Goal: Information Seeking & Learning: Learn about a topic

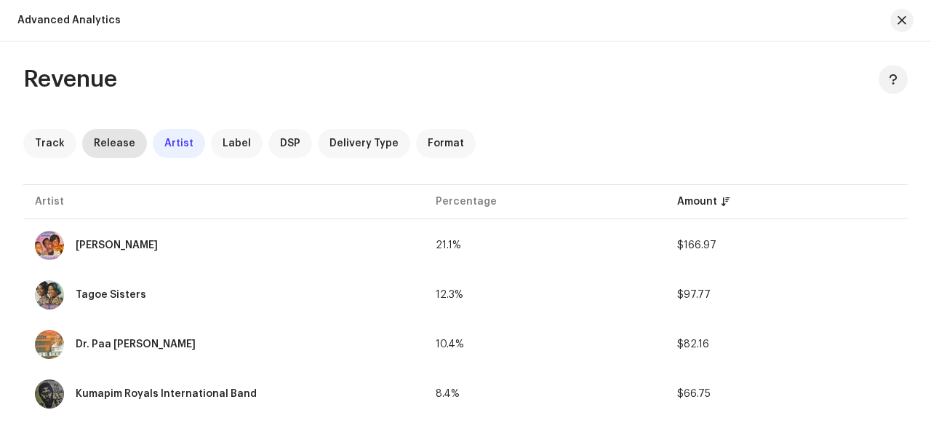
click at [105, 146] on span "Release" at bounding box center [114, 144] width 41 height 12
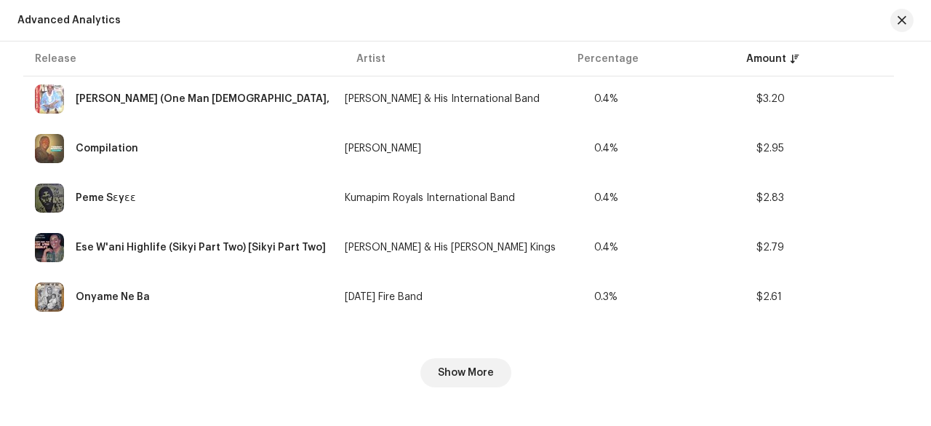
scroll to position [2380, 0]
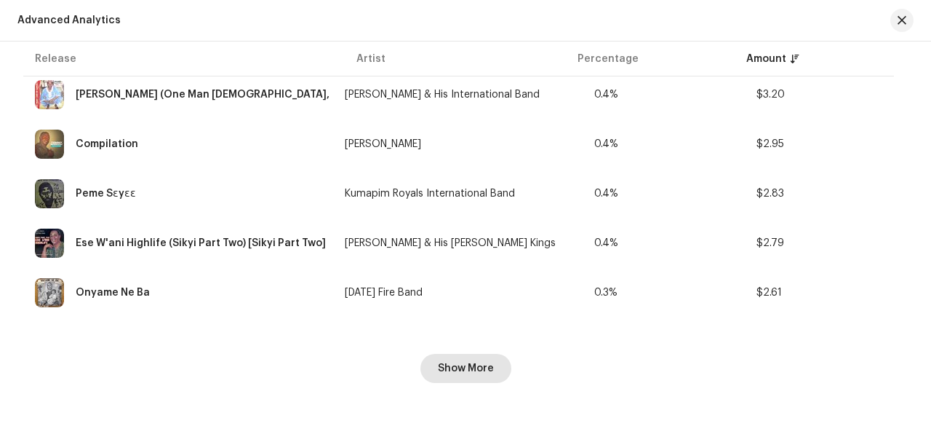
click at [477, 374] on span "Show More" at bounding box center [466, 368] width 56 height 29
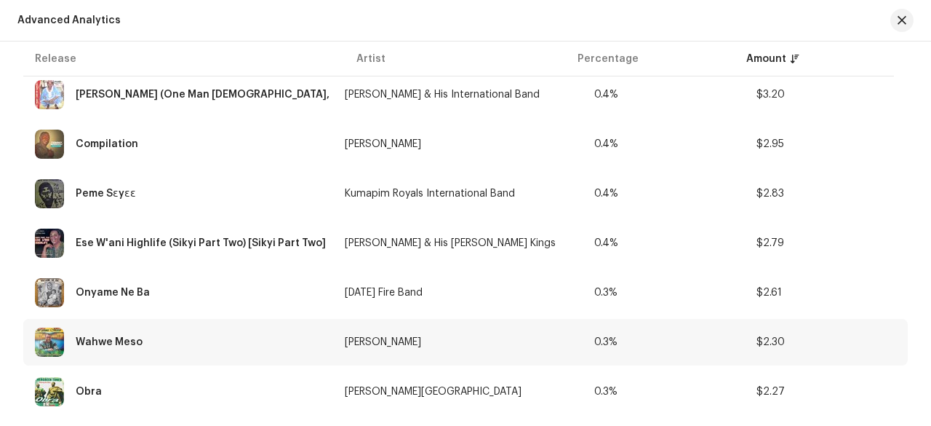
click at [802, 327] on td "$2.30" at bounding box center [826, 342] width 163 height 47
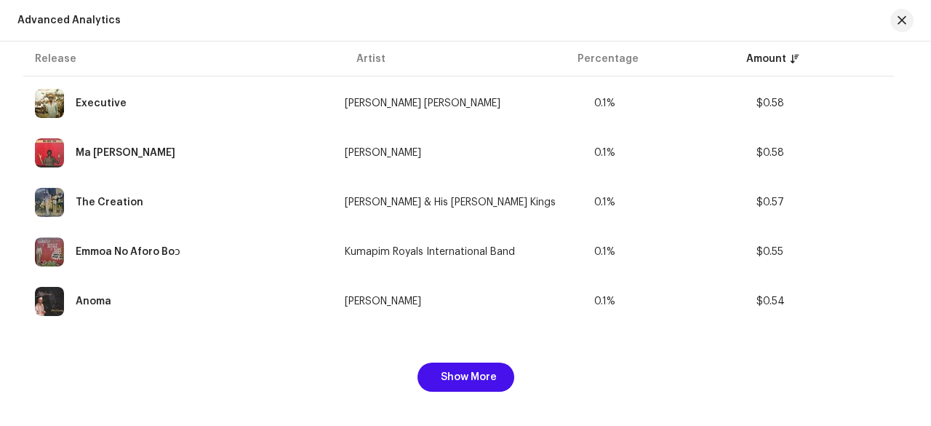
scroll to position [4854, 0]
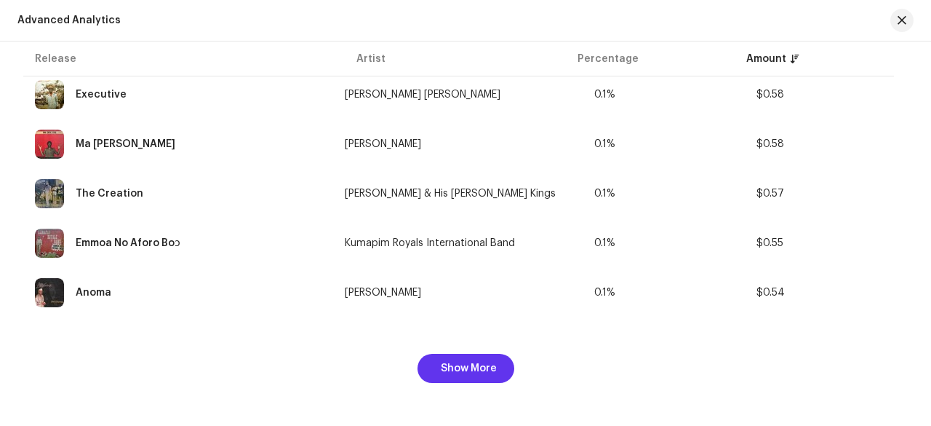
click at [491, 371] on span "Show More" at bounding box center [469, 368] width 56 height 29
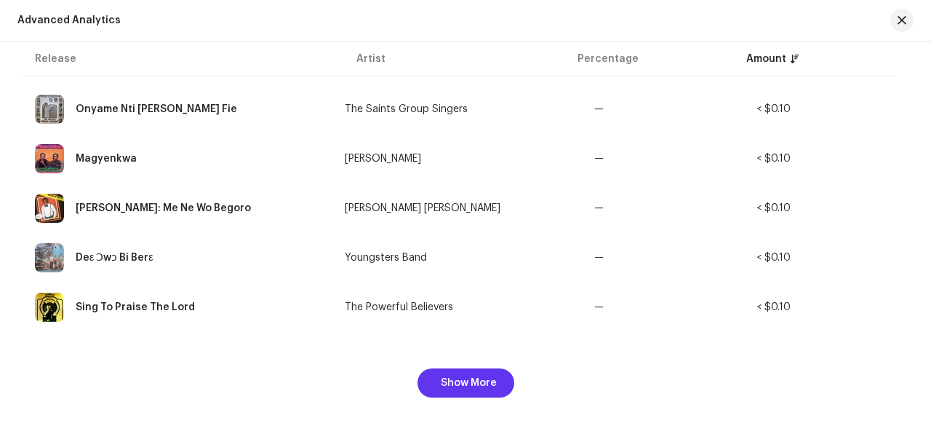
scroll to position [7328, 0]
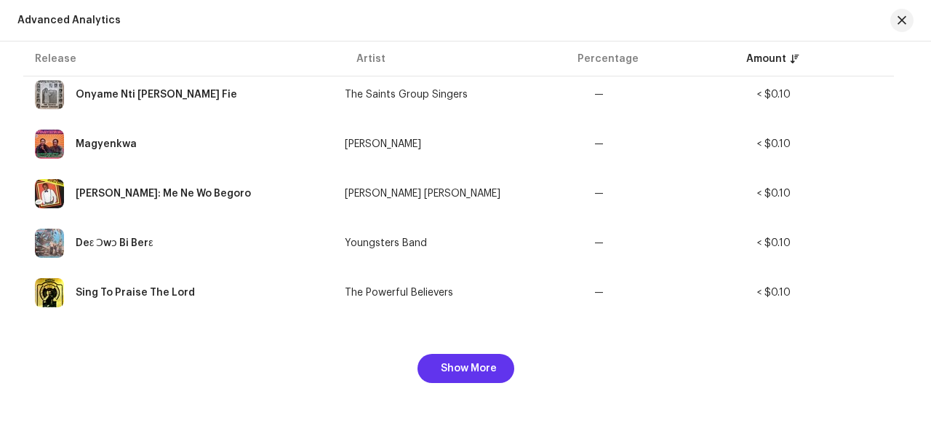
click at [492, 369] on span "Show More" at bounding box center [469, 368] width 56 height 29
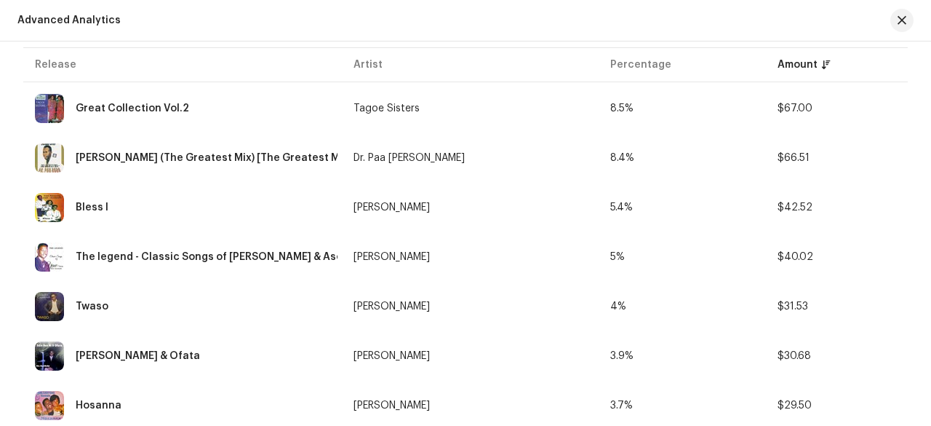
scroll to position [0, 0]
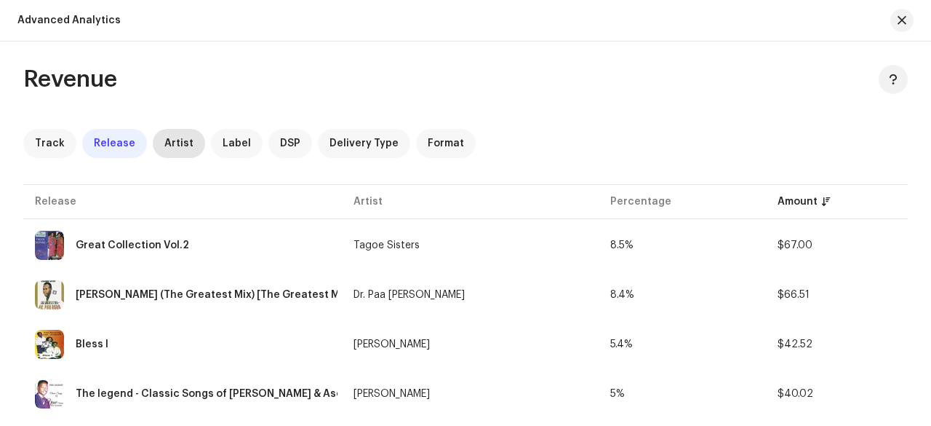
click at [174, 141] on span "Artist" at bounding box center [178, 144] width 29 height 12
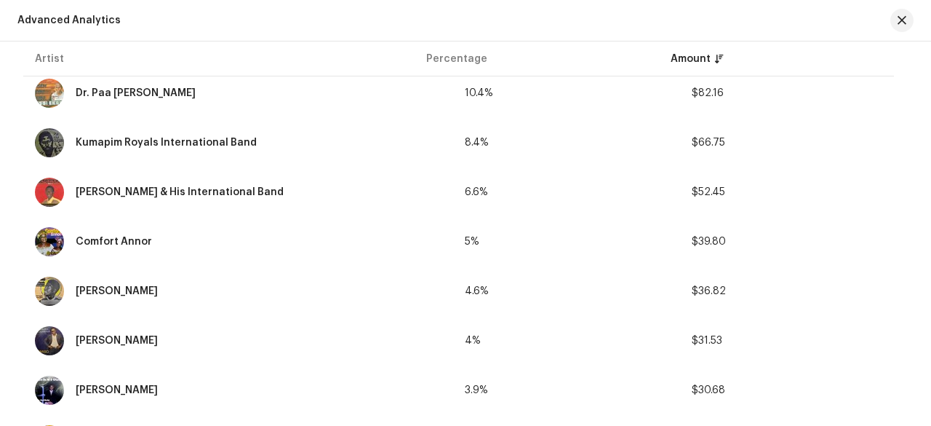
scroll to position [269, 0]
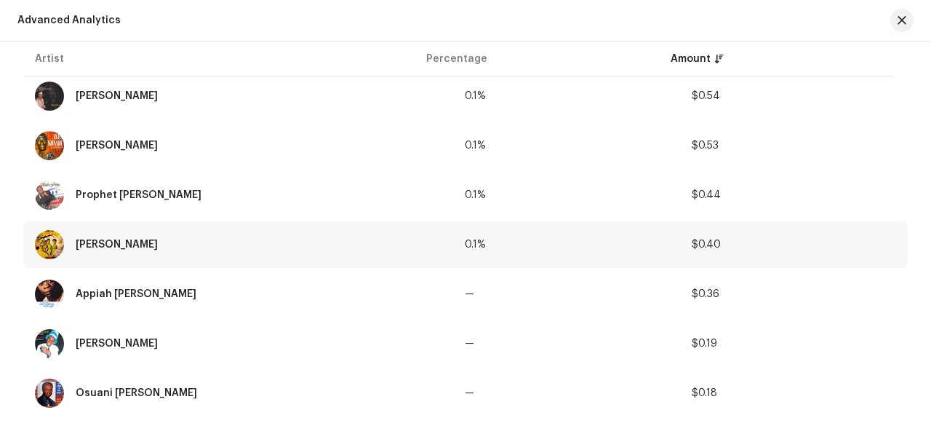
click at [785, 252] on td "$0.40" at bounding box center [794, 244] width 228 height 47
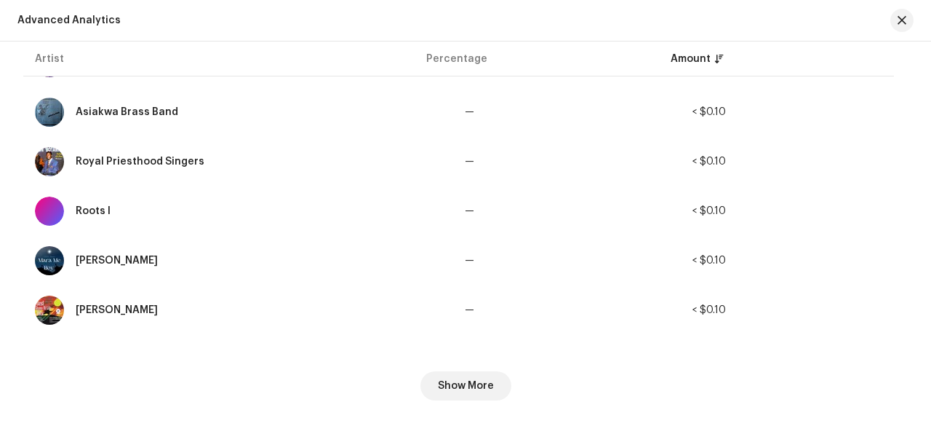
scroll to position [2380, 0]
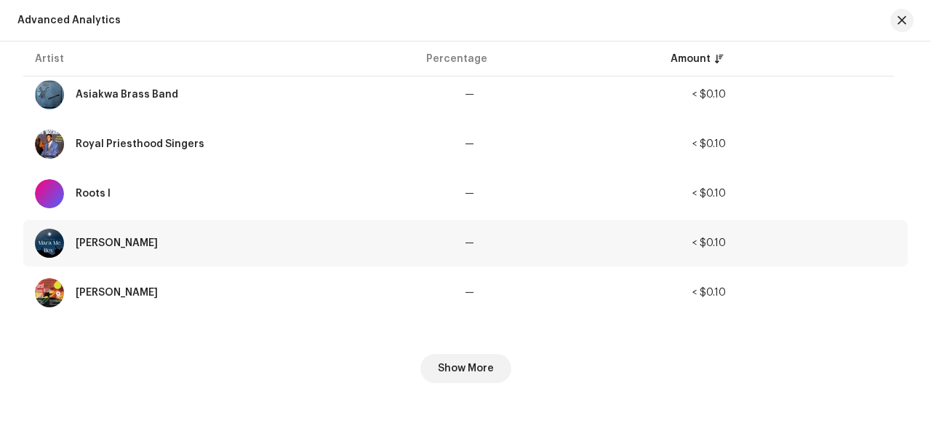
click at [789, 233] on td "< $0.10" at bounding box center [794, 243] width 228 height 47
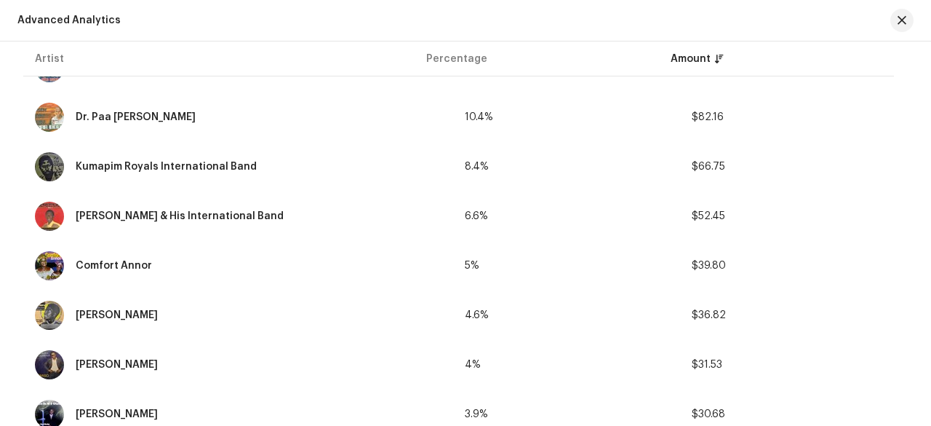
scroll to position [0, 0]
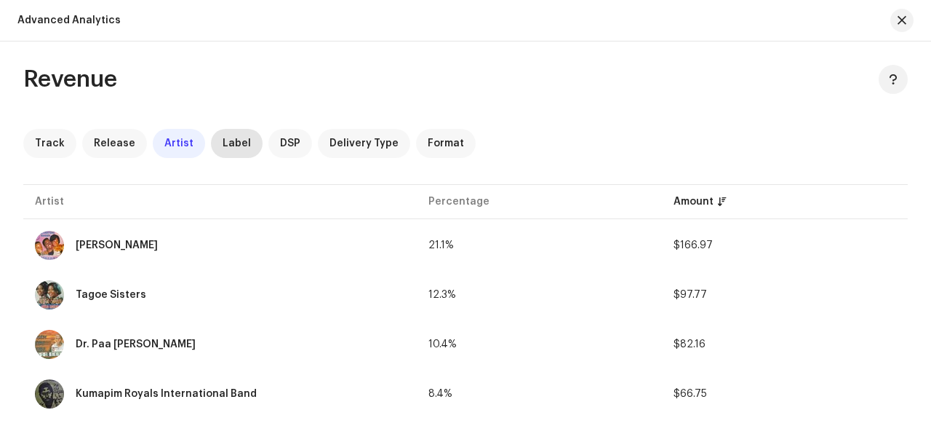
click at [236, 146] on span "Label" at bounding box center [237, 144] width 28 height 12
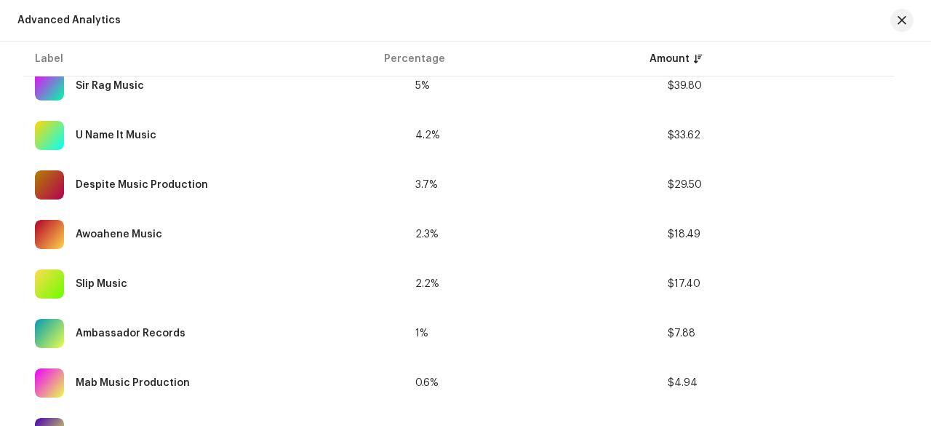
scroll to position [409, 0]
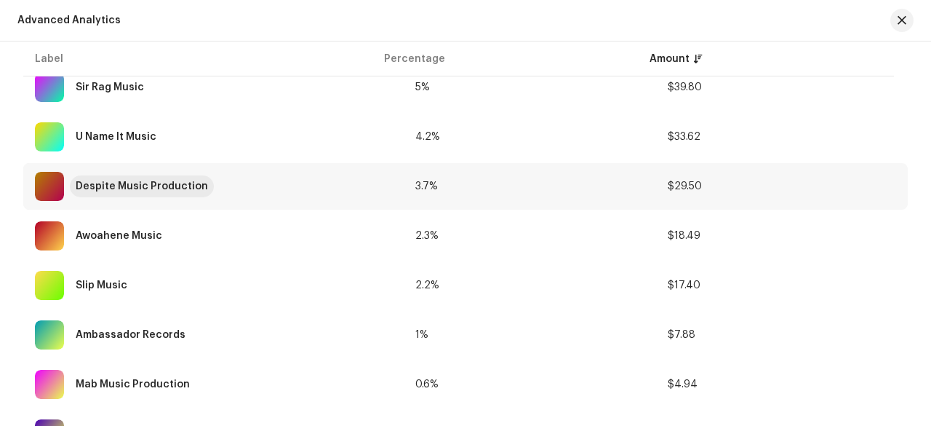
click at [119, 181] on div "Despite Music Production" at bounding box center [142, 186] width 132 height 10
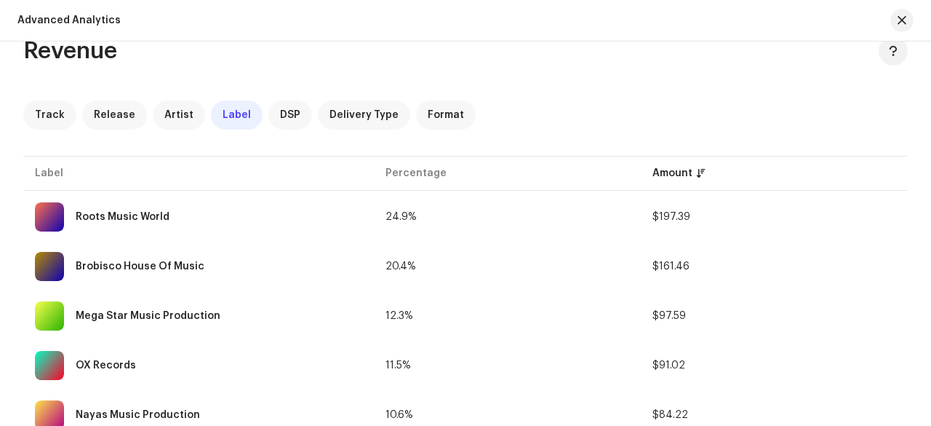
scroll to position [0, 0]
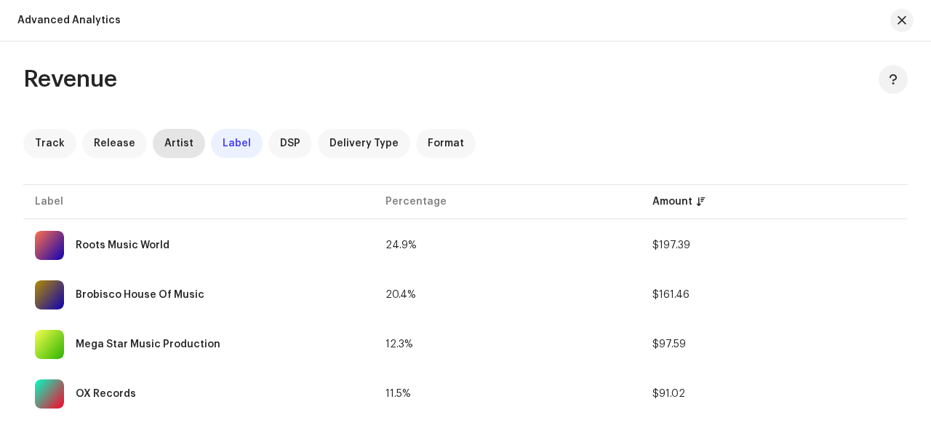
click at [164, 143] on span "Artist" at bounding box center [178, 144] width 29 height 12
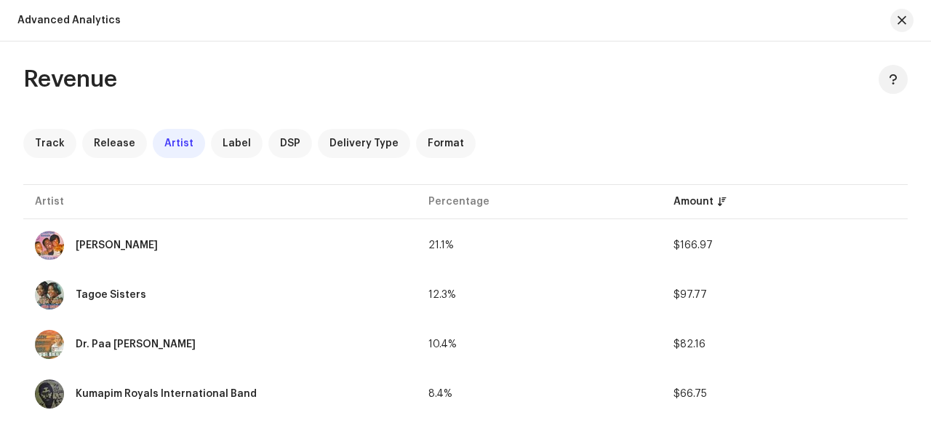
click at [113, 147] on span "Release" at bounding box center [114, 144] width 41 height 12
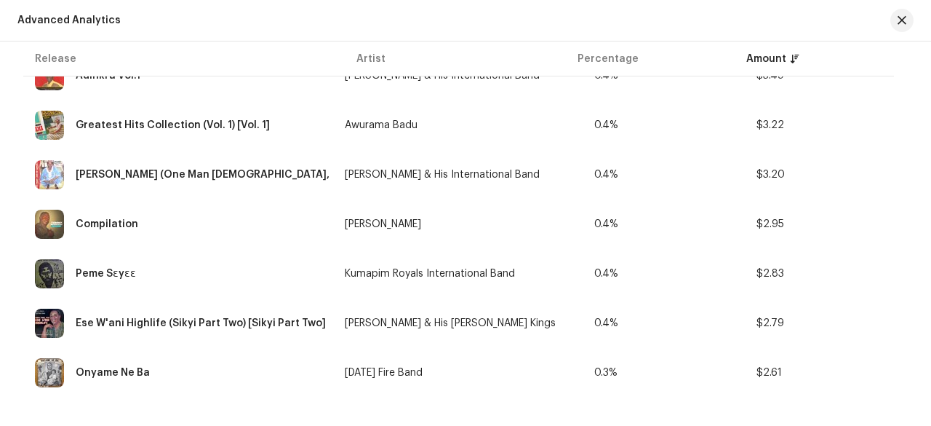
scroll to position [2380, 0]
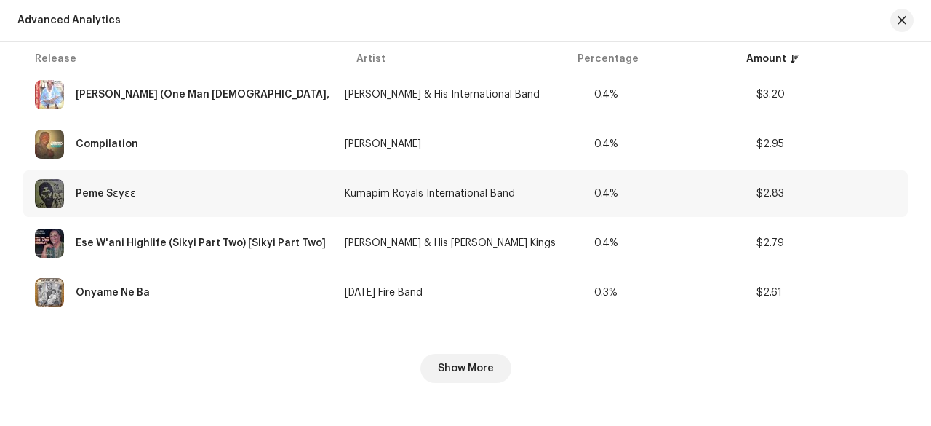
click at [525, 207] on td "Kumapim Royals International Band" at bounding box center [458, 193] width 250 height 47
click at [484, 370] on span "Show More" at bounding box center [466, 368] width 56 height 29
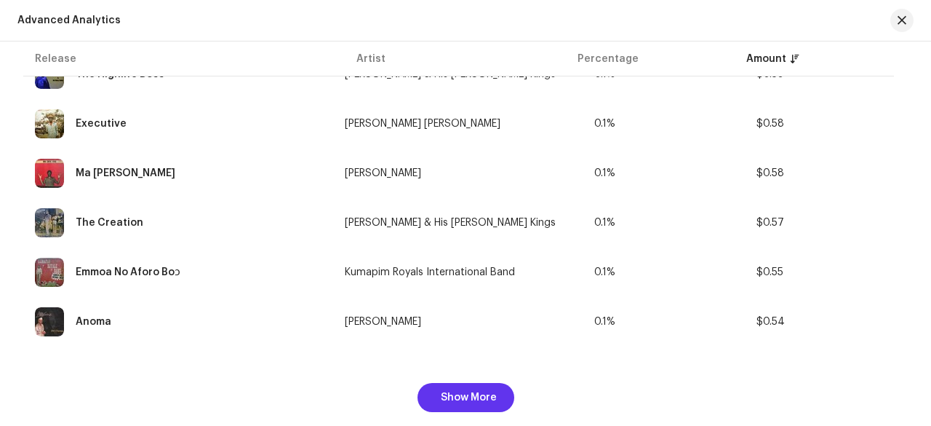
scroll to position [4854, 0]
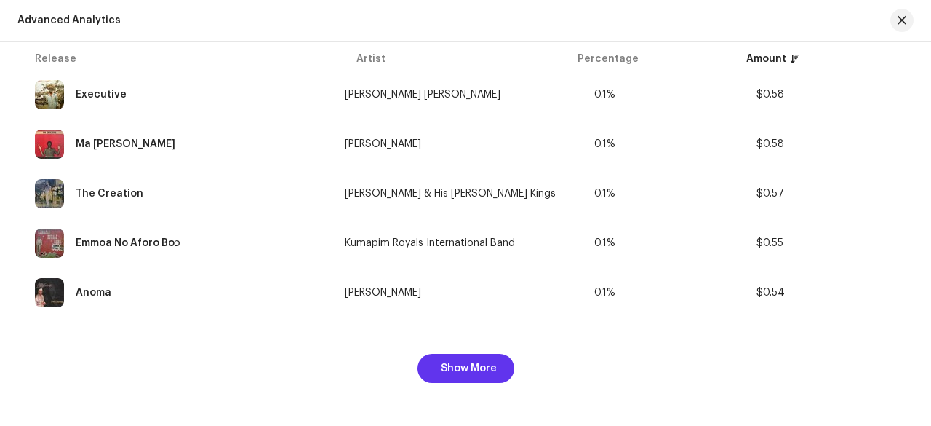
click at [485, 364] on span "Show More" at bounding box center [469, 368] width 56 height 29
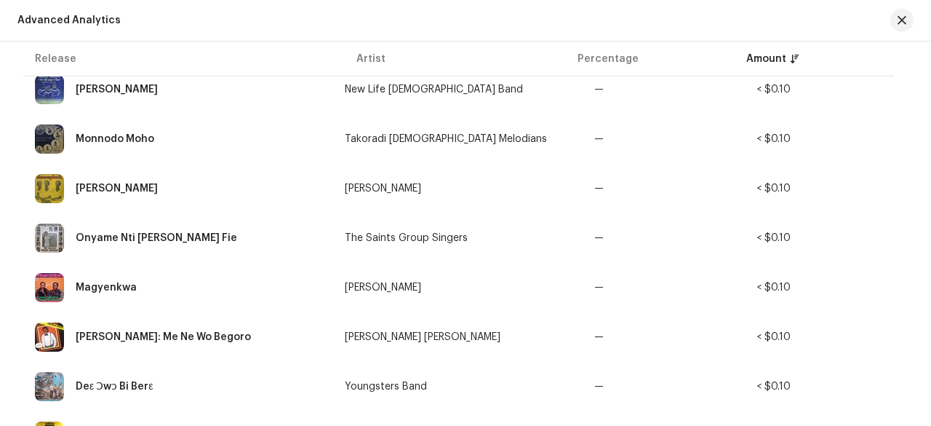
scroll to position [7328, 0]
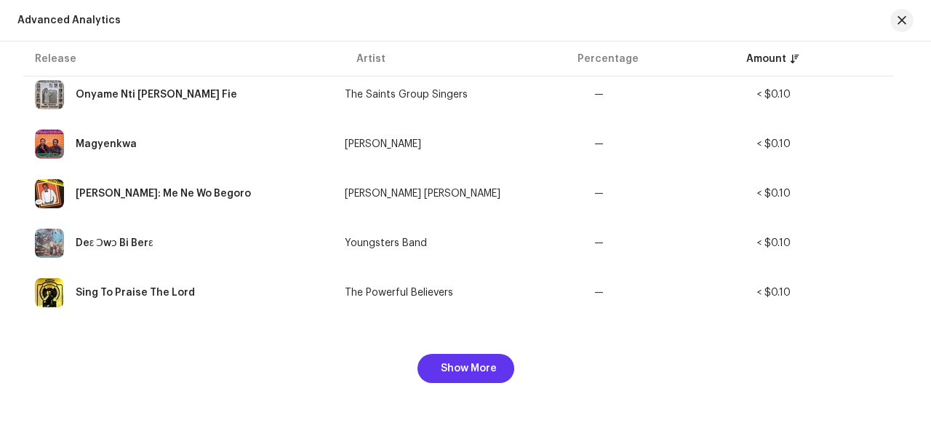
click at [467, 365] on span "Show More" at bounding box center [469, 368] width 56 height 29
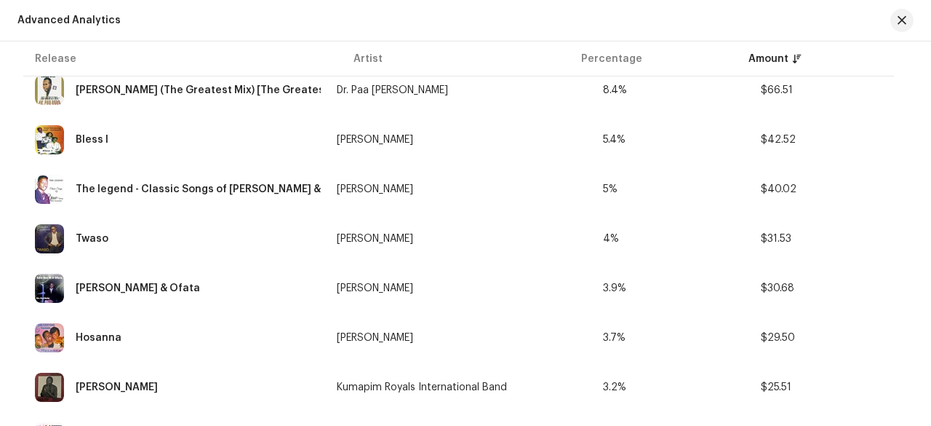
scroll to position [0, 0]
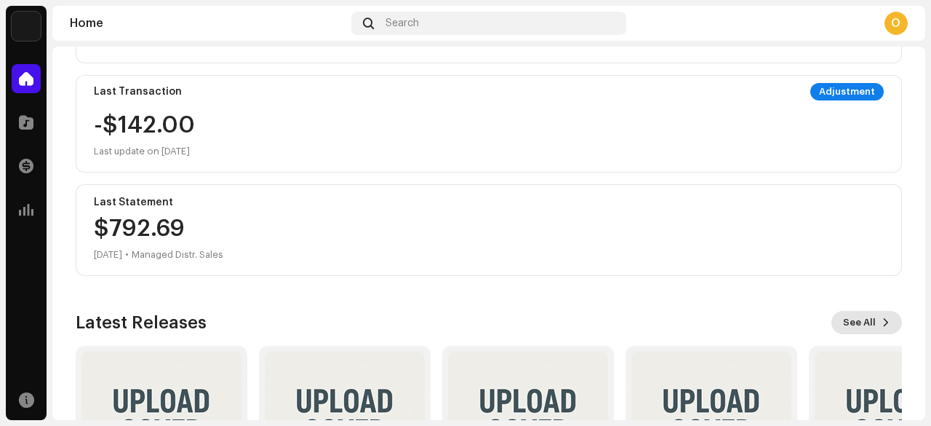
click at [882, 323] on span at bounding box center [886, 322] width 9 height 12
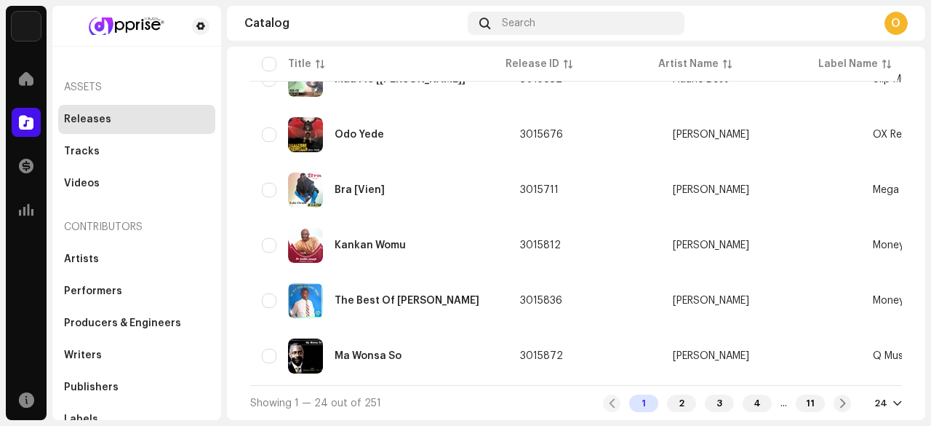
scroll to position [1179, 0]
click at [667, 409] on div "2" at bounding box center [681, 402] width 29 height 17
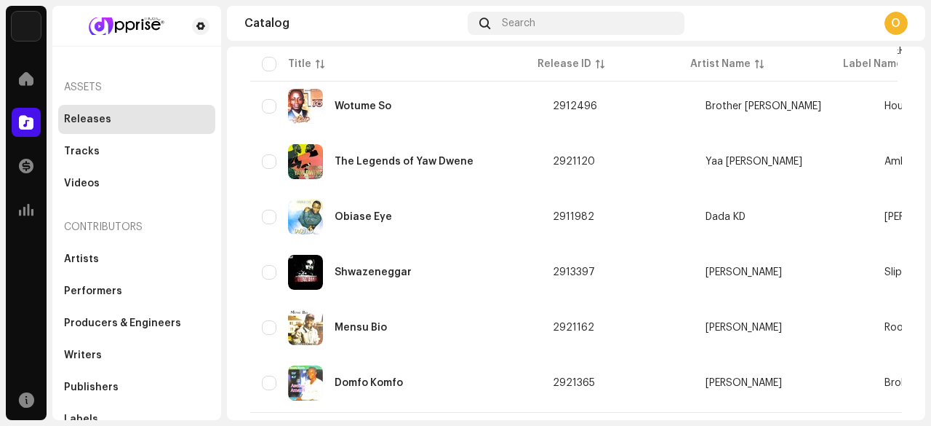
scroll to position [1179, 0]
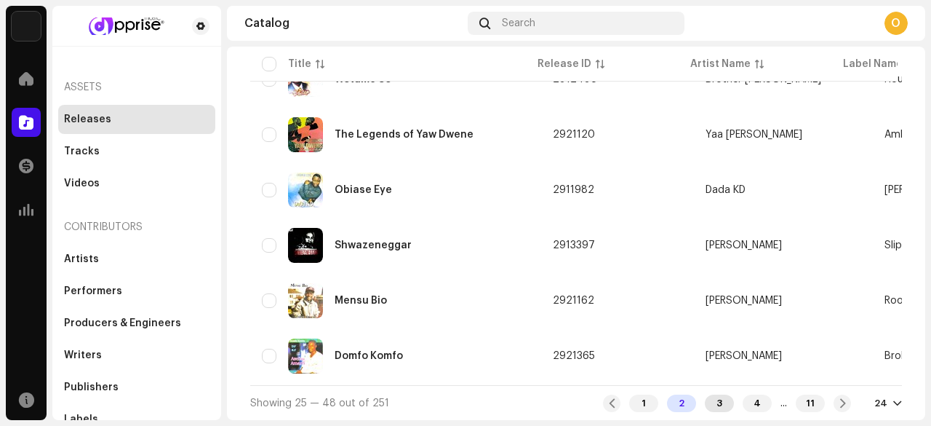
click at [706, 403] on div "3" at bounding box center [719, 402] width 29 height 17
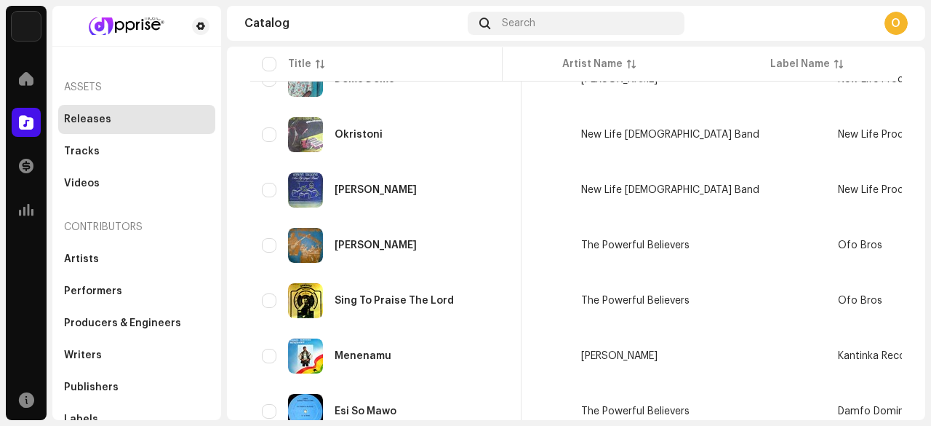
scroll to position [0, 112]
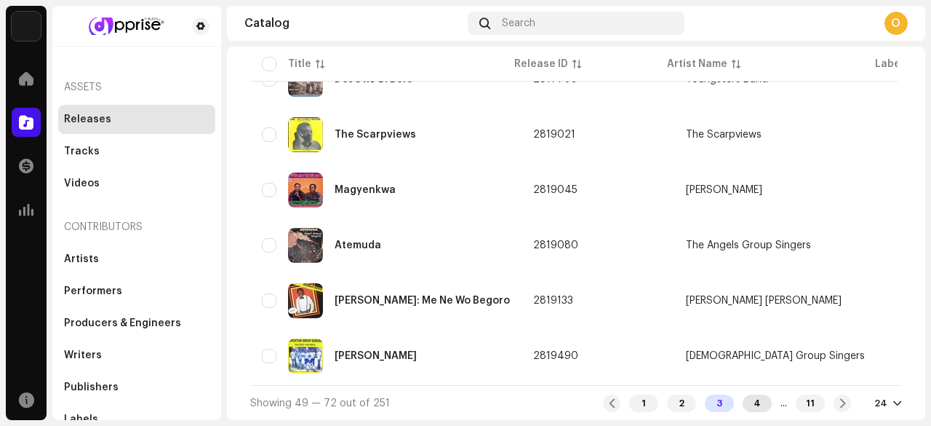
click at [744, 402] on div "4" at bounding box center [757, 402] width 29 height 17
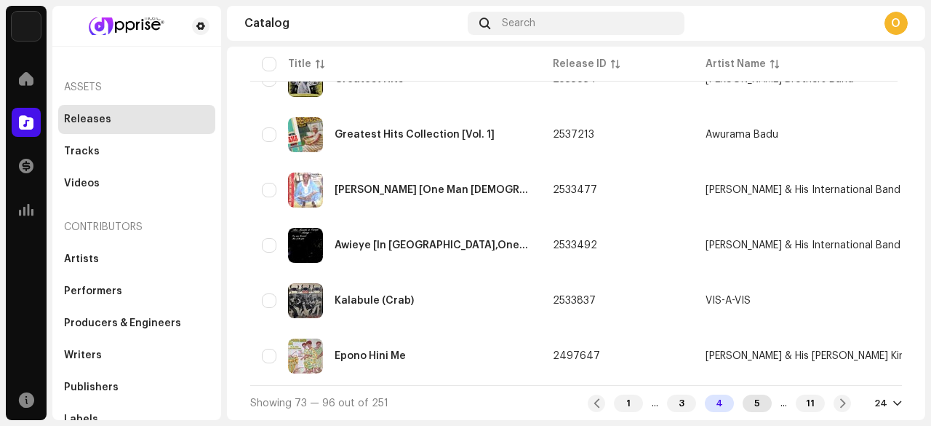
click at [743, 402] on div "5" at bounding box center [757, 402] width 29 height 17
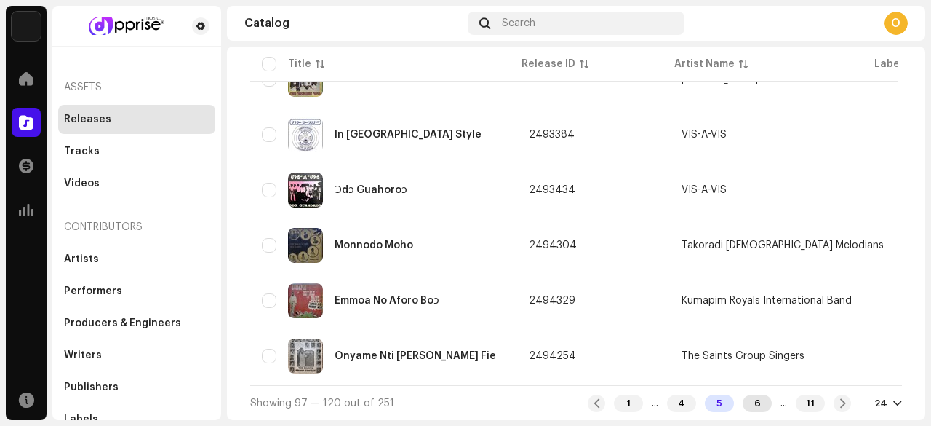
click at [750, 403] on div "6" at bounding box center [757, 402] width 29 height 17
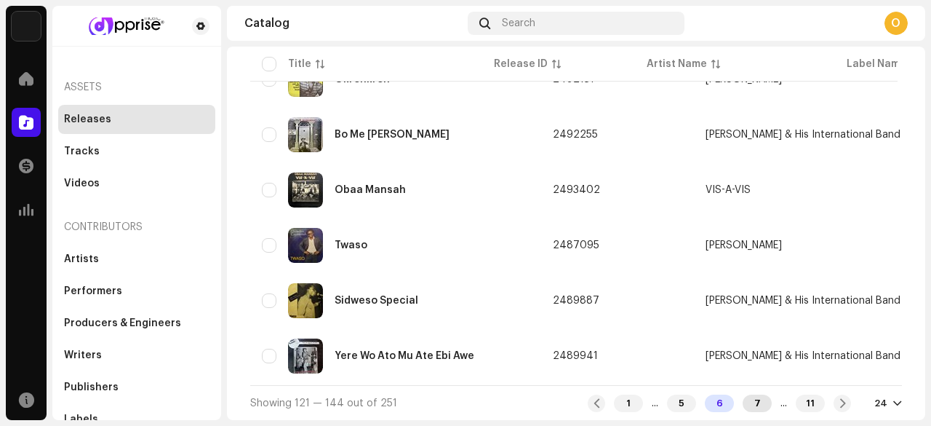
click at [743, 402] on div "7" at bounding box center [757, 402] width 29 height 17
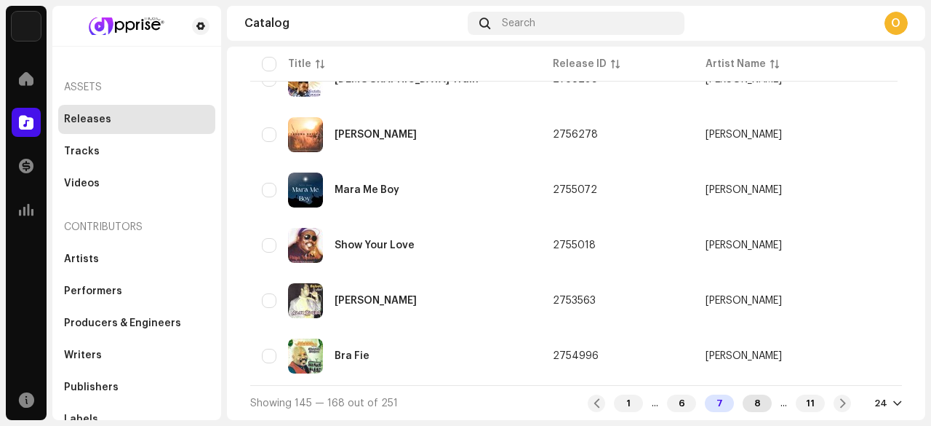
click at [743, 403] on div "8" at bounding box center [757, 402] width 29 height 17
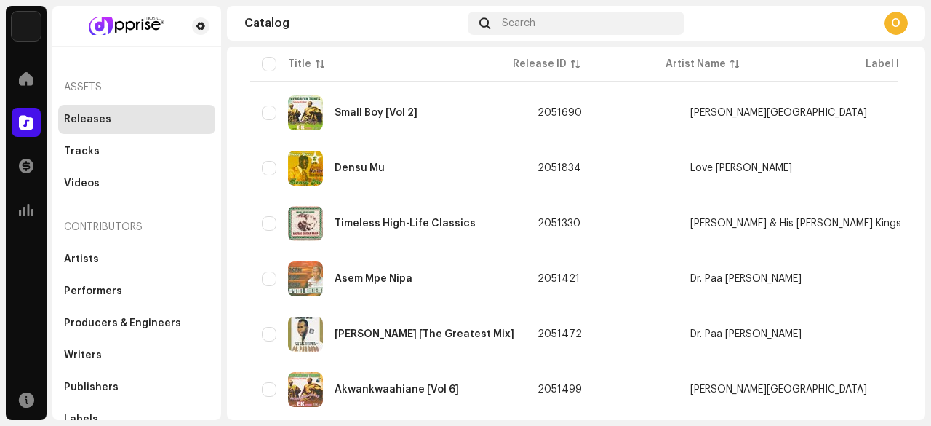
scroll to position [1179, 0]
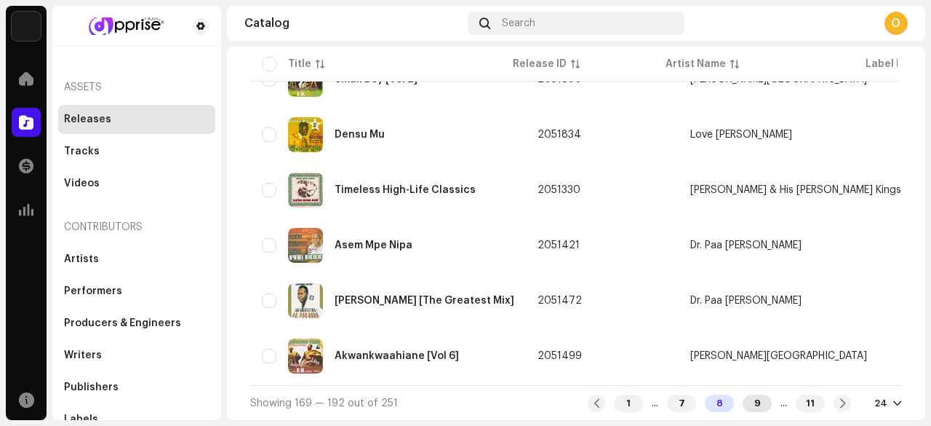
click at [746, 406] on div "9" at bounding box center [757, 402] width 29 height 17
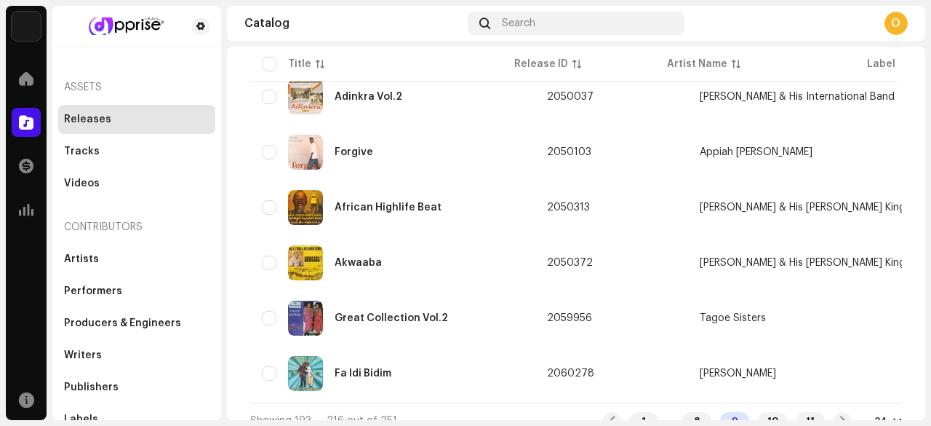
scroll to position [1179, 0]
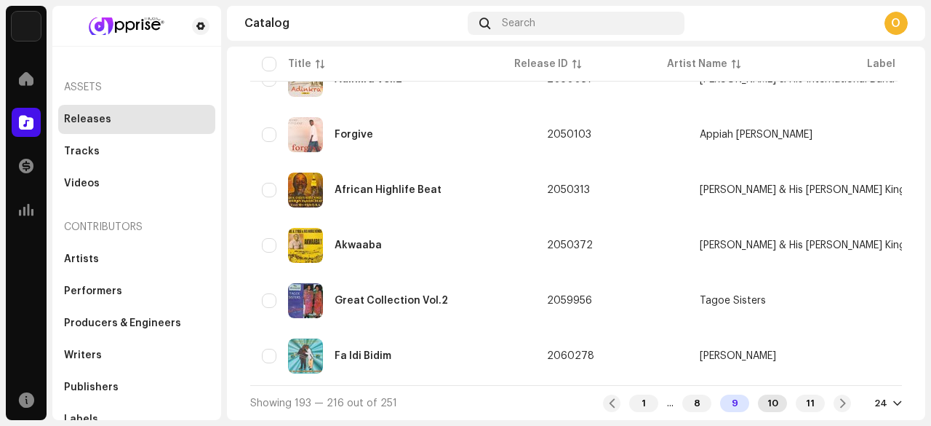
click at [765, 398] on div "10" at bounding box center [772, 402] width 29 height 17
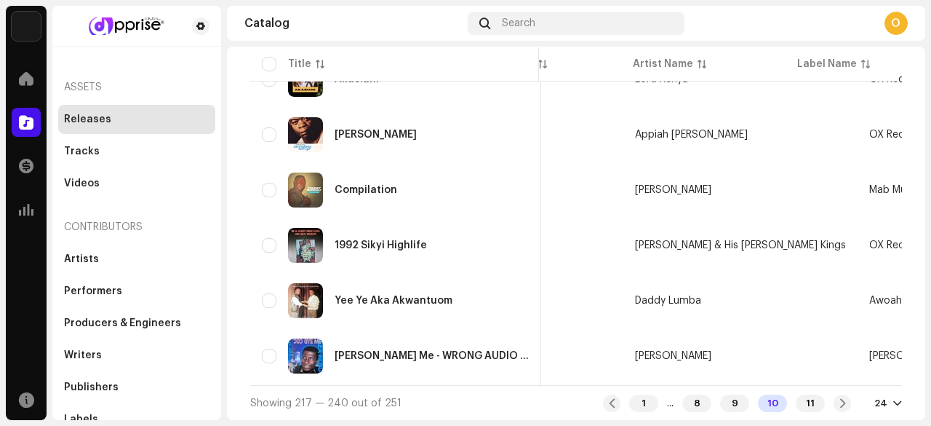
scroll to position [0, 49]
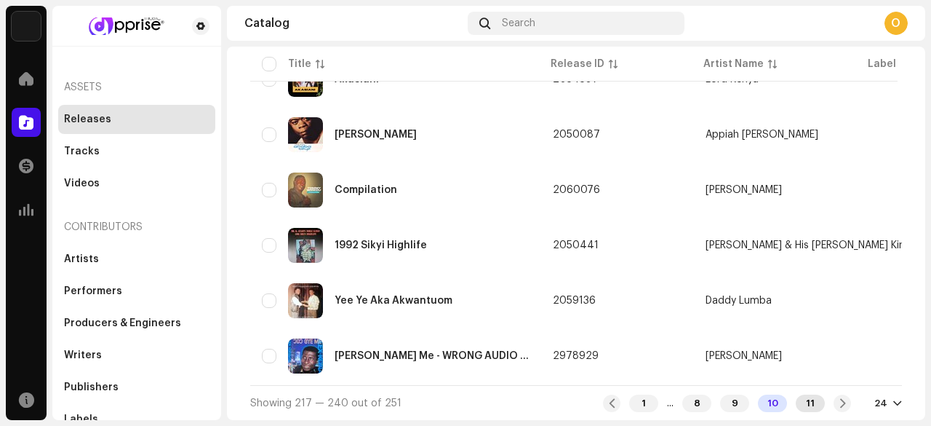
click at [803, 403] on div "11" at bounding box center [810, 402] width 29 height 17
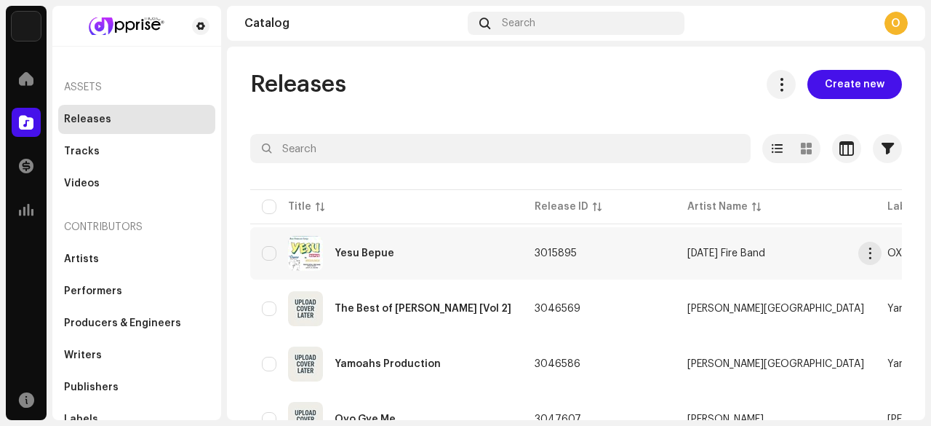
click at [340, 255] on div "Yesu Bepue" at bounding box center [365, 253] width 60 height 10
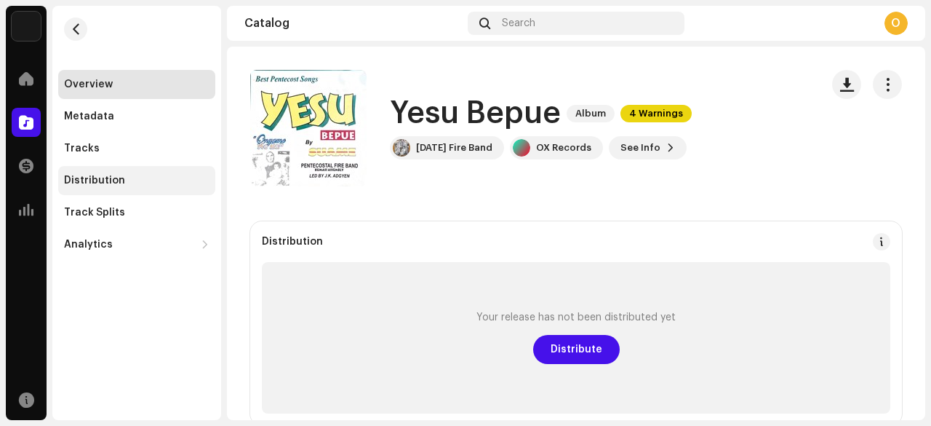
click at [93, 183] on div "Distribution" at bounding box center [94, 181] width 61 height 12
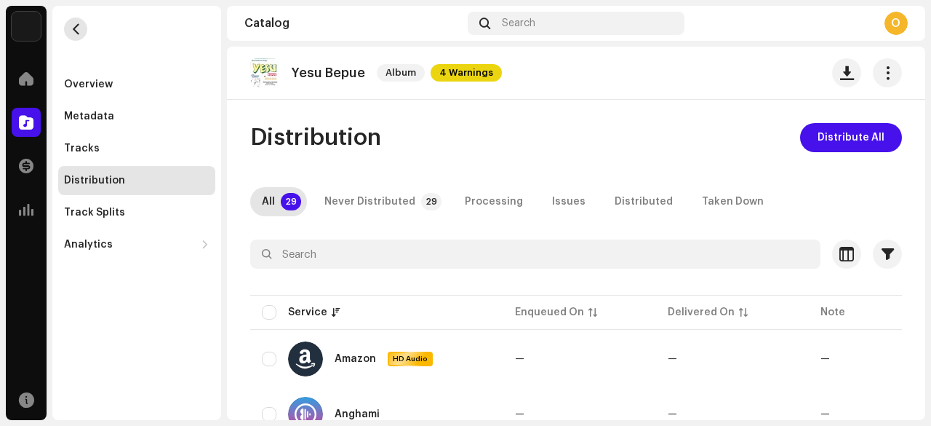
click at [76, 32] on span "button" at bounding box center [76, 29] width 11 height 12
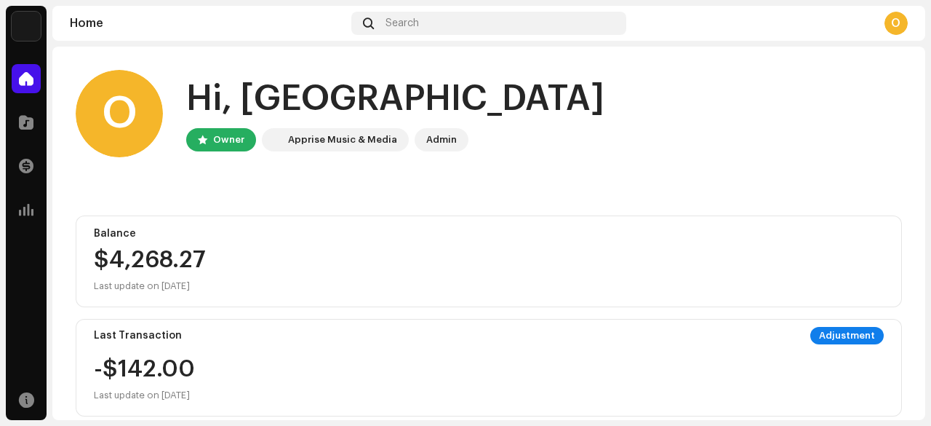
click at [889, 17] on div "O" at bounding box center [896, 23] width 23 height 23
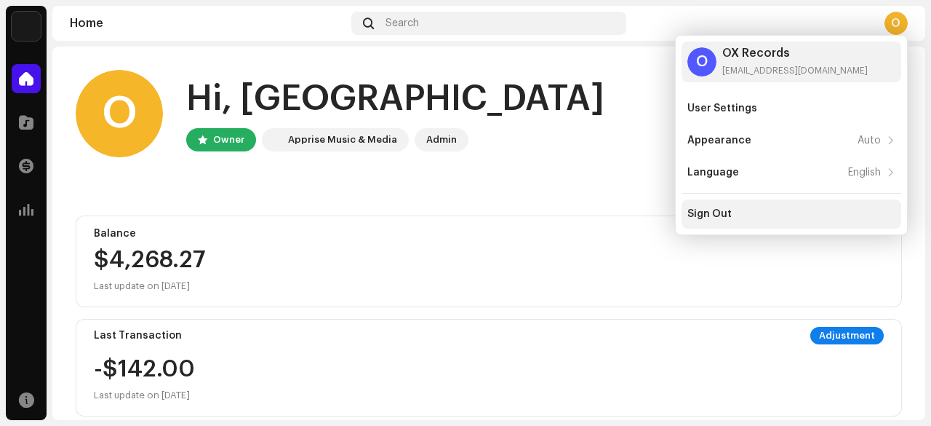
click at [716, 212] on div "Sign Out" at bounding box center [710, 214] width 44 height 12
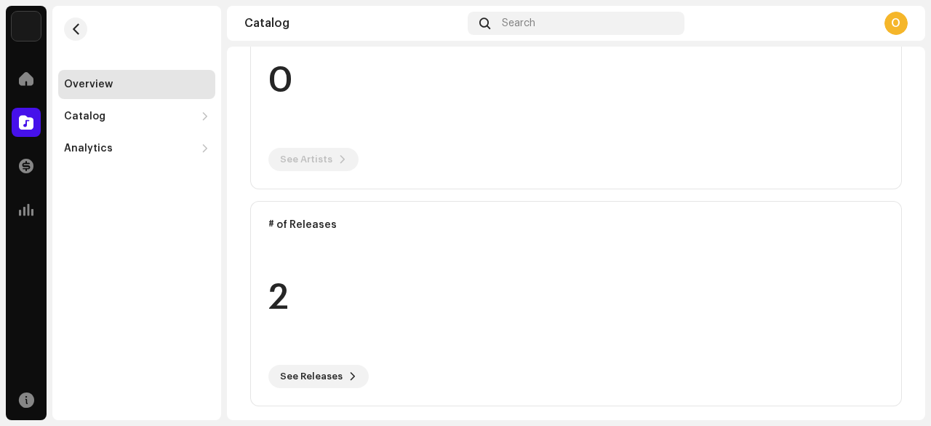
scroll to position [525, 0]
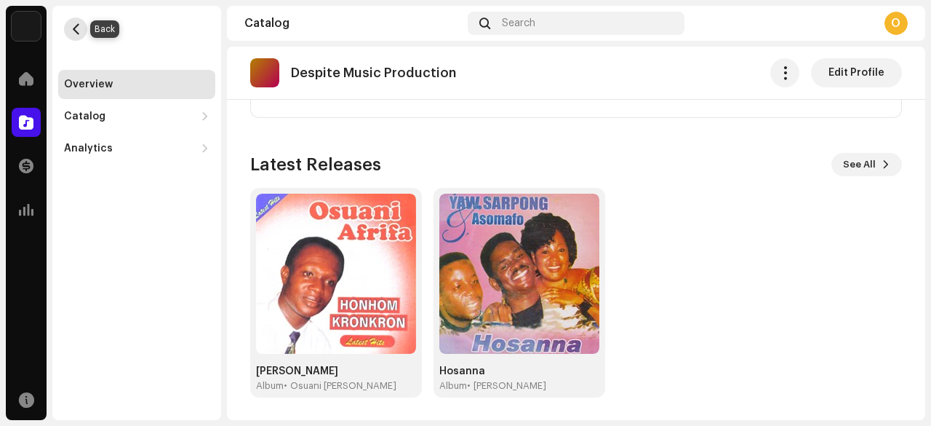
click at [76, 30] on span "button" at bounding box center [76, 29] width 11 height 12
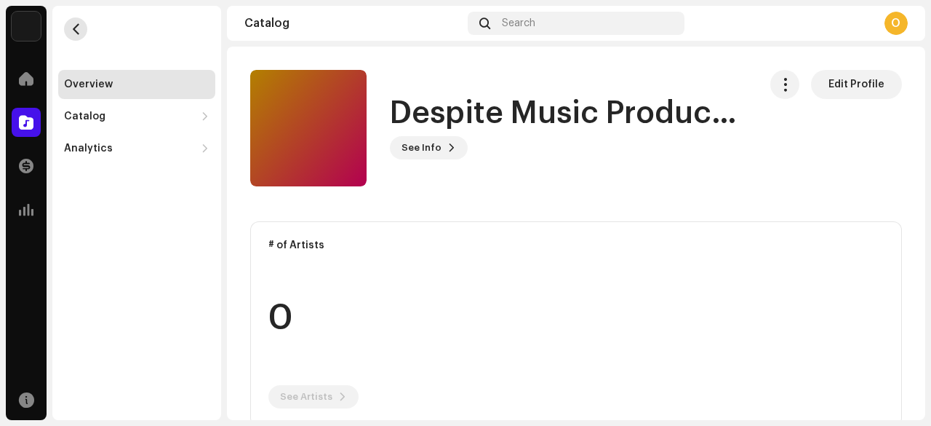
click at [76, 33] on span "button" at bounding box center [76, 29] width 11 height 12
click at [79, 33] on span "button" at bounding box center [76, 29] width 11 height 12
